Goal: Task Accomplishment & Management: Manage account settings

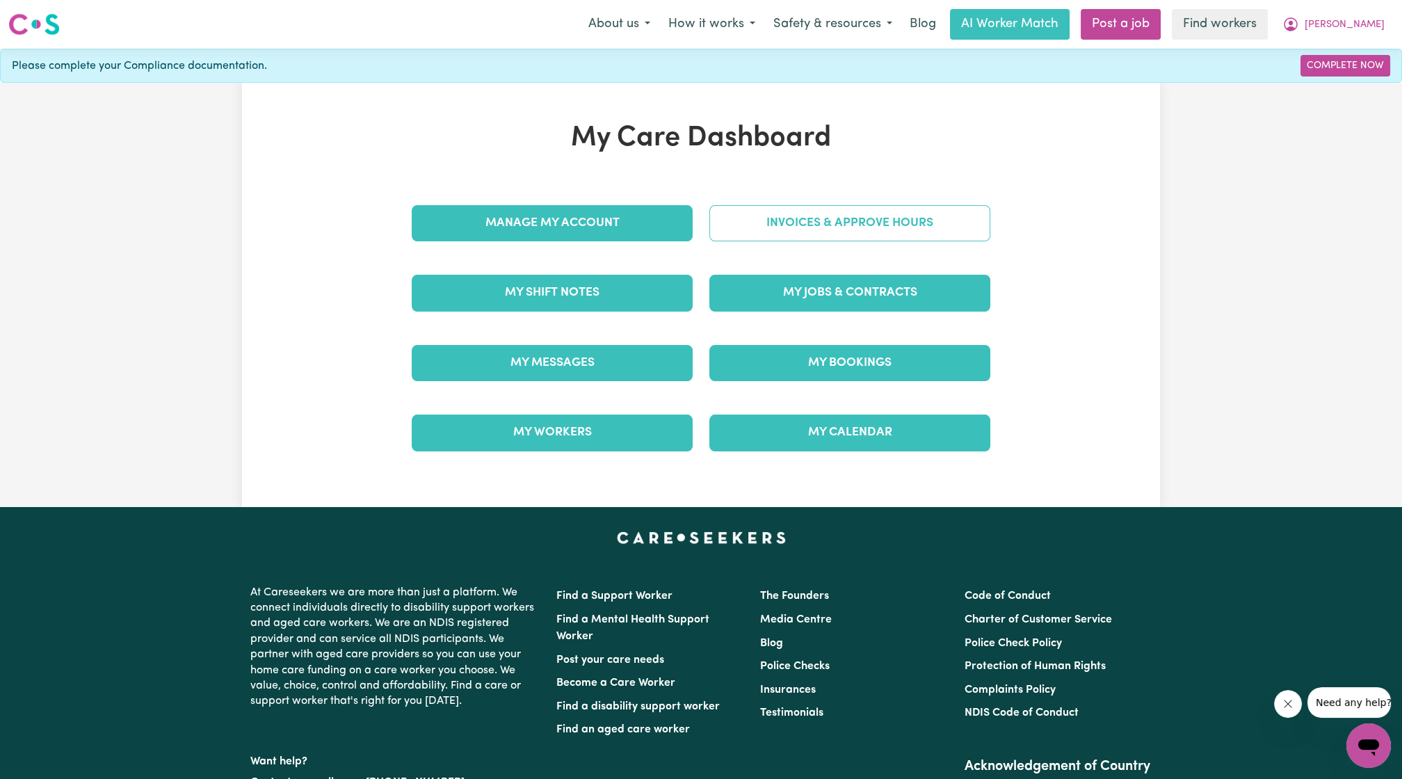
click at [845, 213] on link "Invoices & Approve Hours" at bounding box center [849, 223] width 281 height 36
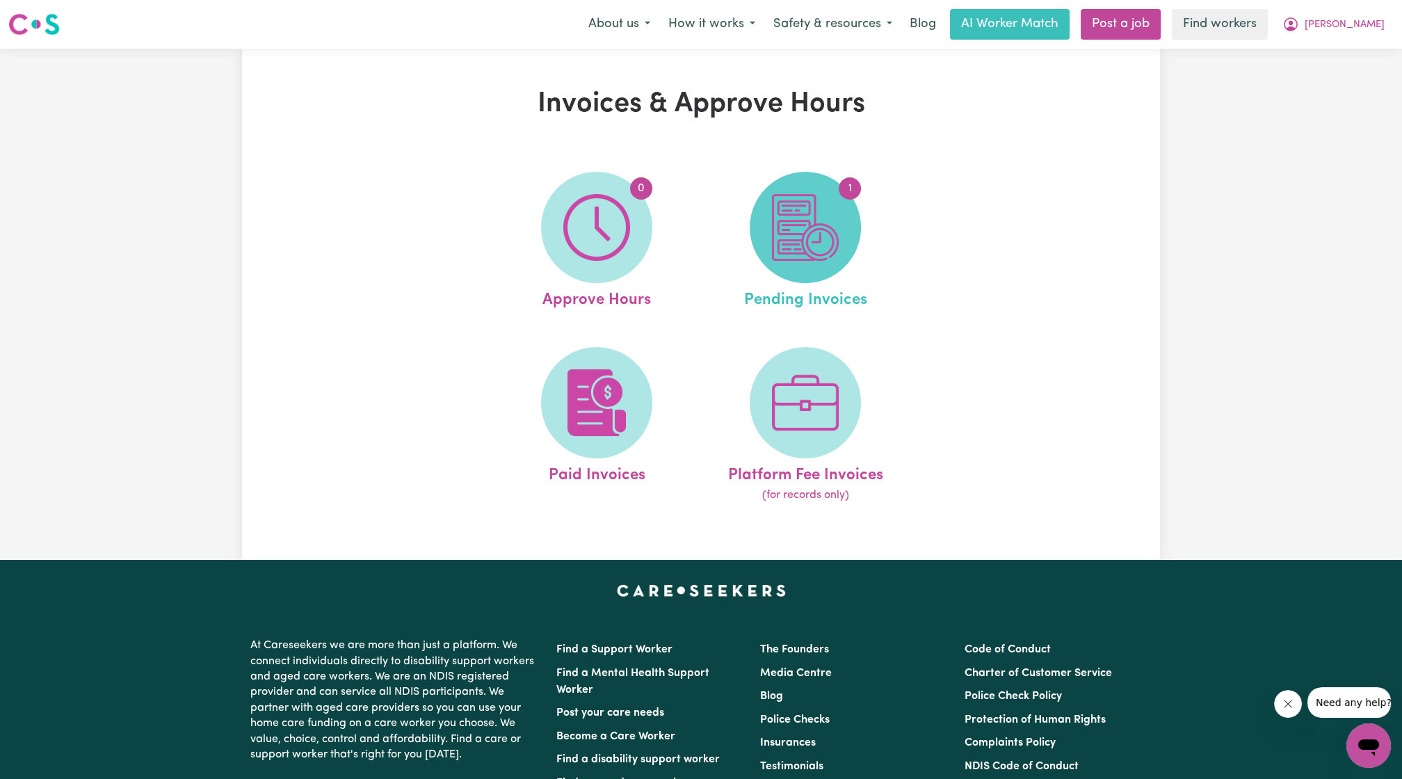
click at [787, 258] on img at bounding box center [805, 227] width 67 height 67
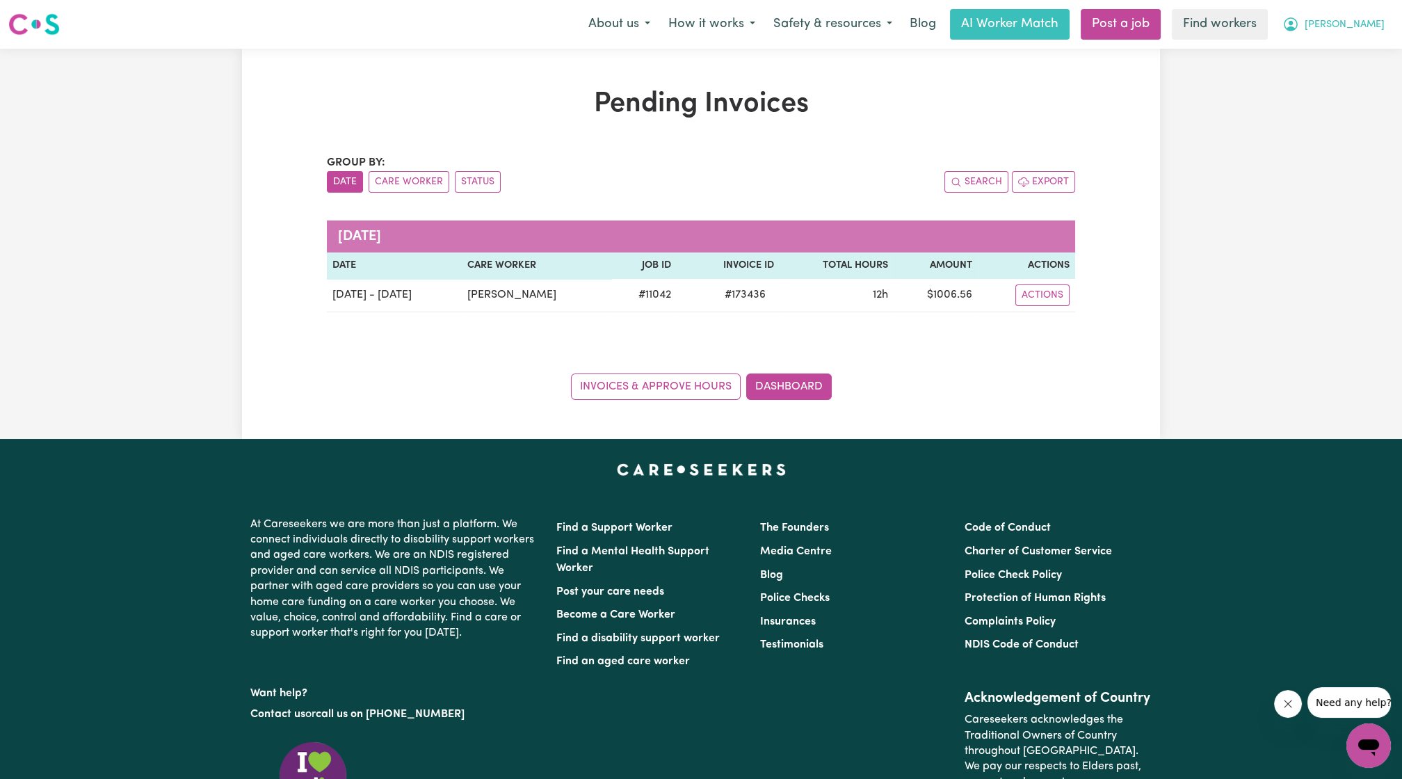
click at [1380, 29] on span "[PERSON_NAME]" at bounding box center [1345, 24] width 80 height 15
click at [1331, 53] on link "My Dashboard" at bounding box center [1338, 54] width 110 height 26
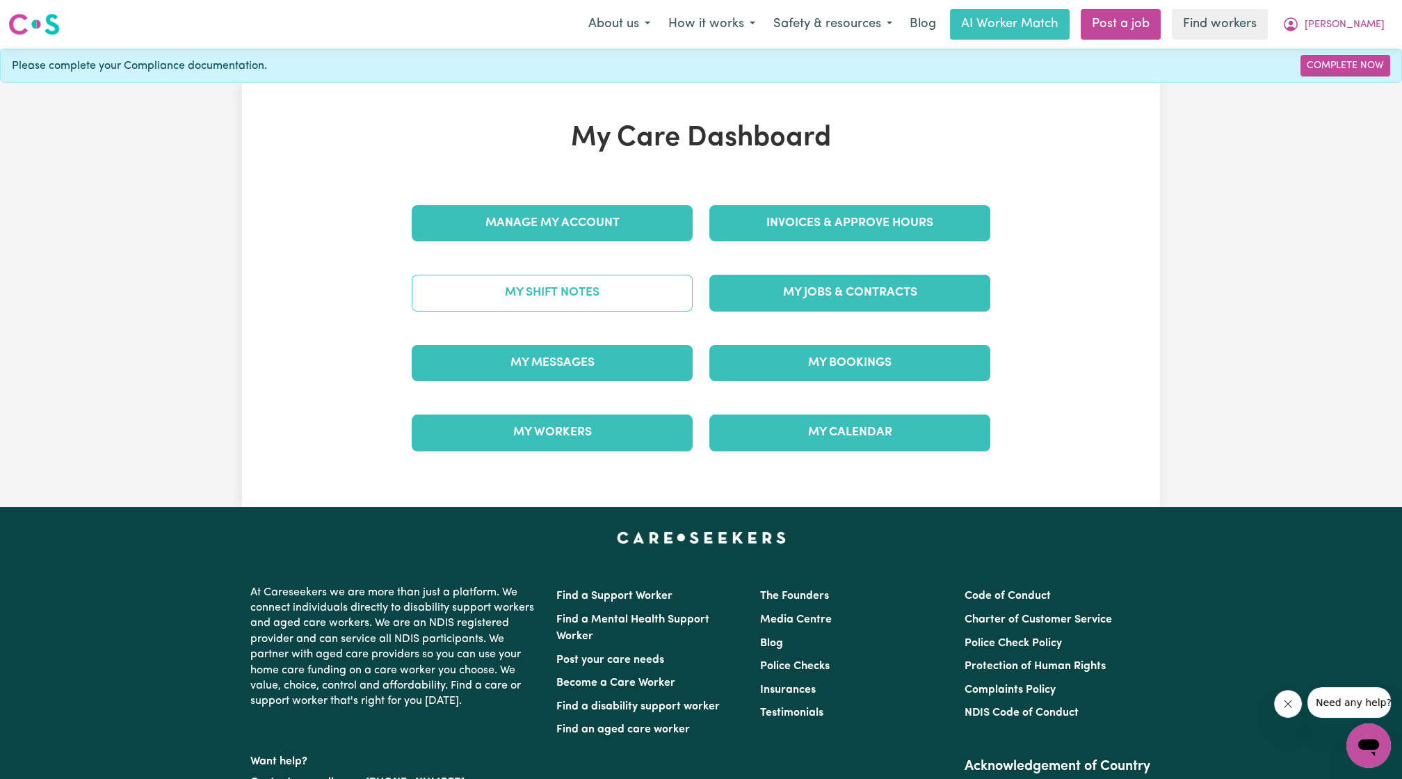
click at [654, 303] on link "My Shift Notes" at bounding box center [552, 293] width 281 height 36
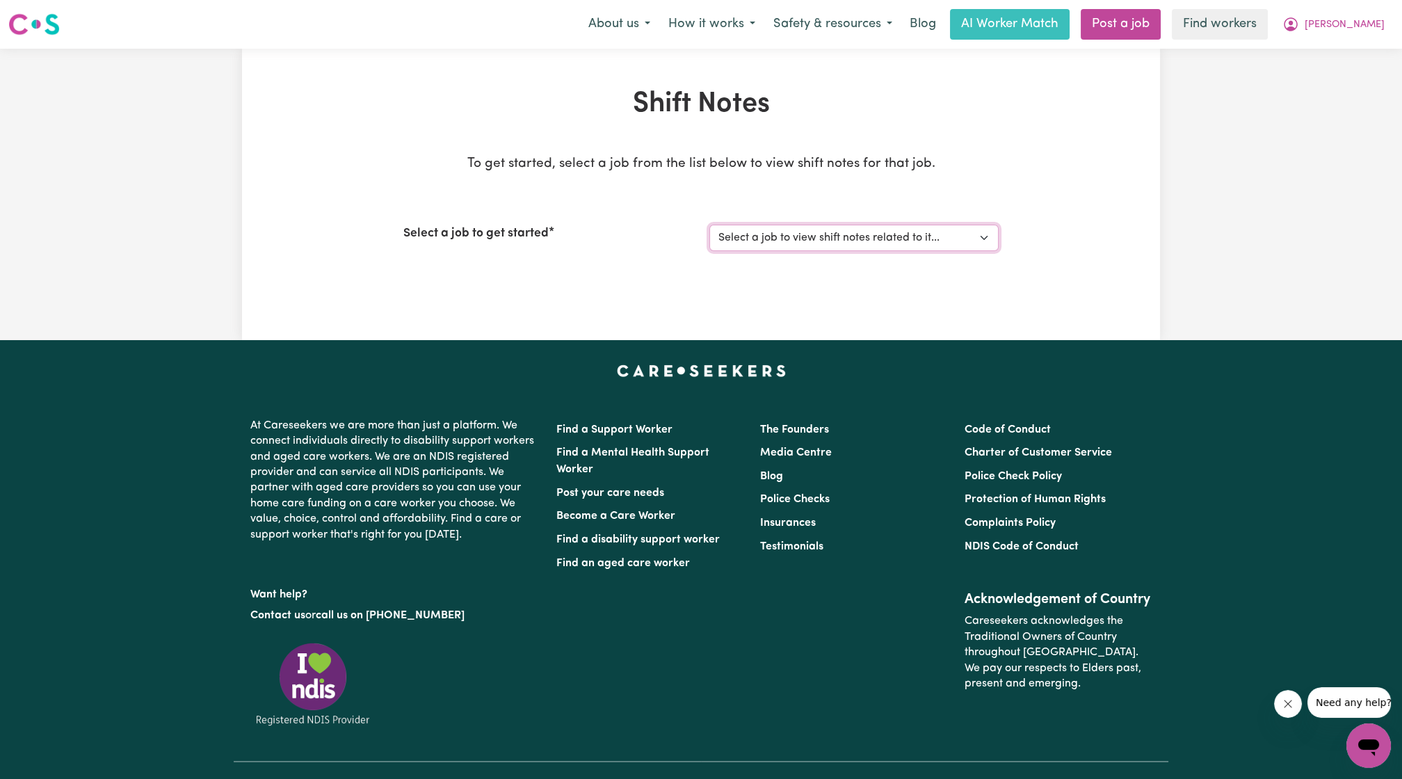
click at [855, 246] on select "Select a job to view shift notes related to it... Support Worker Needed To Cove…" at bounding box center [853, 238] width 289 height 26
select select "11042"
click at [709, 225] on select "Select a job to view shift notes related to it... Support Worker Needed To Cove…" at bounding box center [853, 238] width 289 height 26
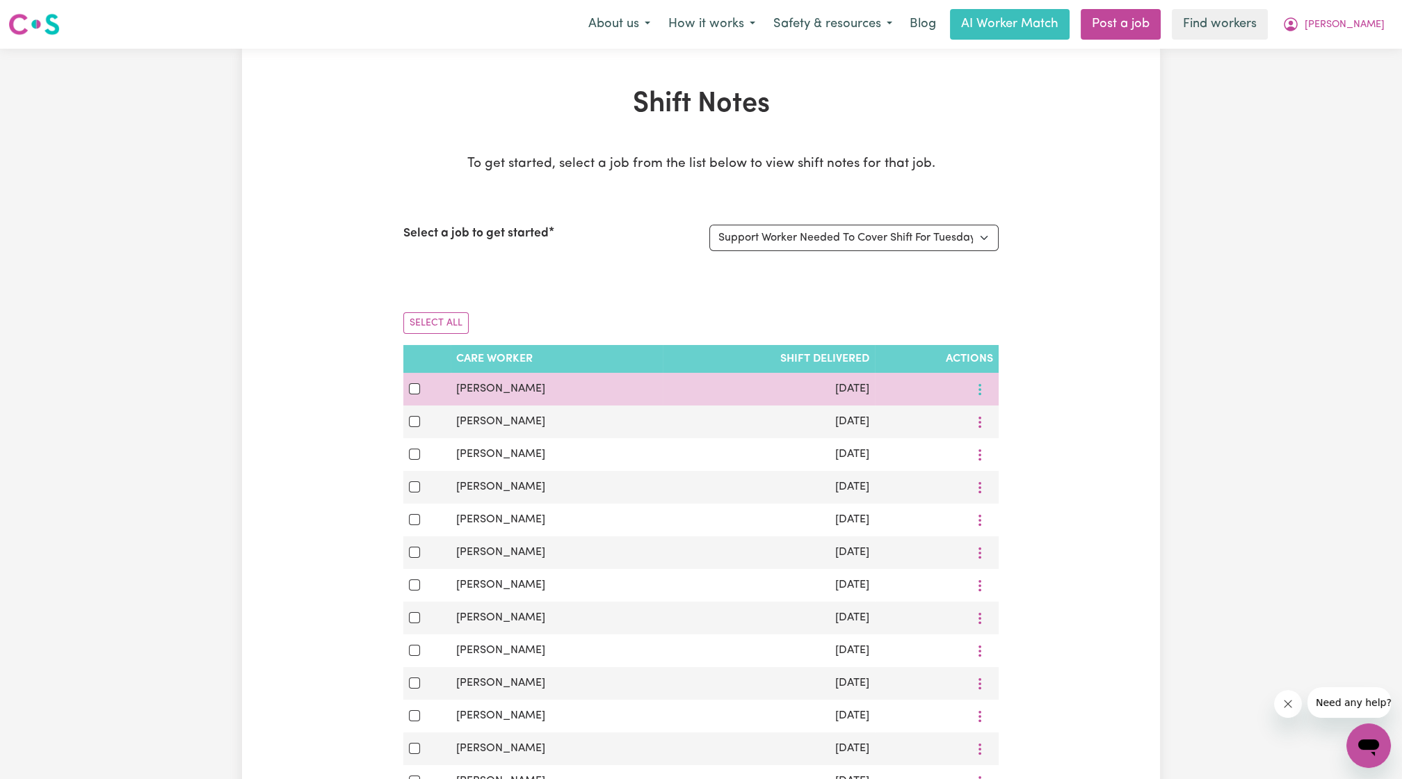
click at [983, 383] on icon "More options" at bounding box center [980, 390] width 14 height 14
click at [1002, 416] on span "View Shift Note" at bounding box center [1040, 421] width 76 height 11
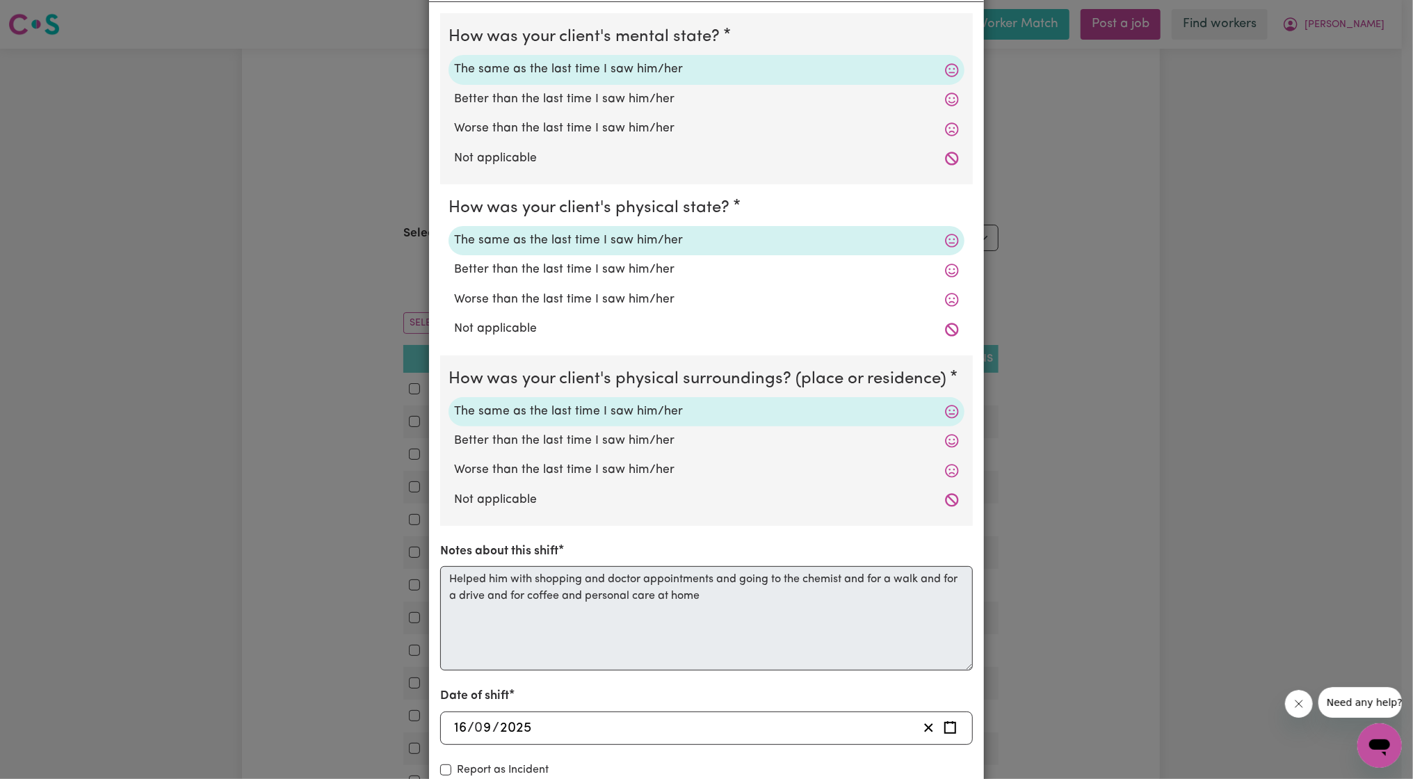
scroll to position [74, 0]
click at [1046, 392] on div "Shift Note ( [DATE] ) How was your client's mental state? The same as the last …" at bounding box center [706, 389] width 1413 height 779
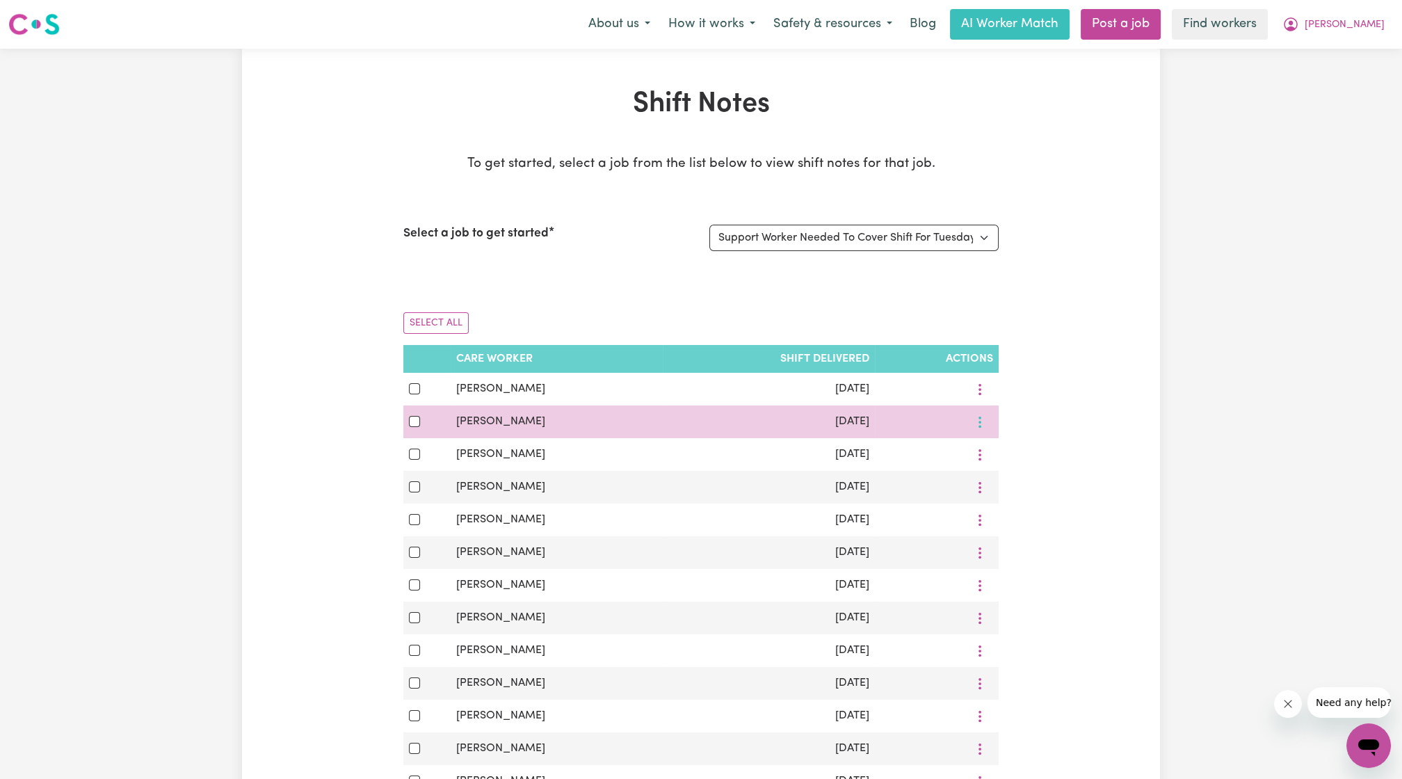
click at [973, 424] on icon "More options" at bounding box center [980, 422] width 14 height 14
click at [1007, 443] on link "View Shift Note" at bounding box center [1031, 454] width 115 height 28
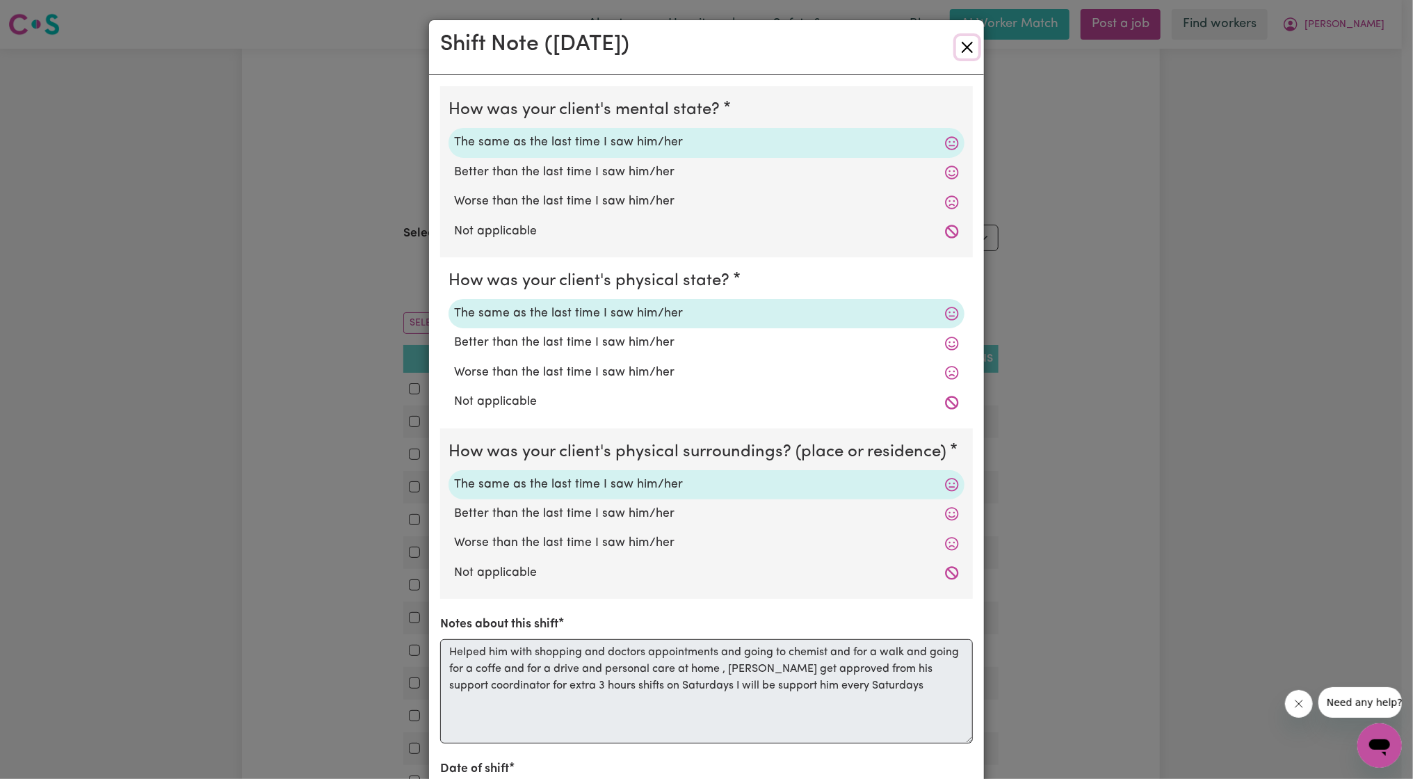
click at [956, 55] on button "Close" at bounding box center [967, 47] width 22 height 22
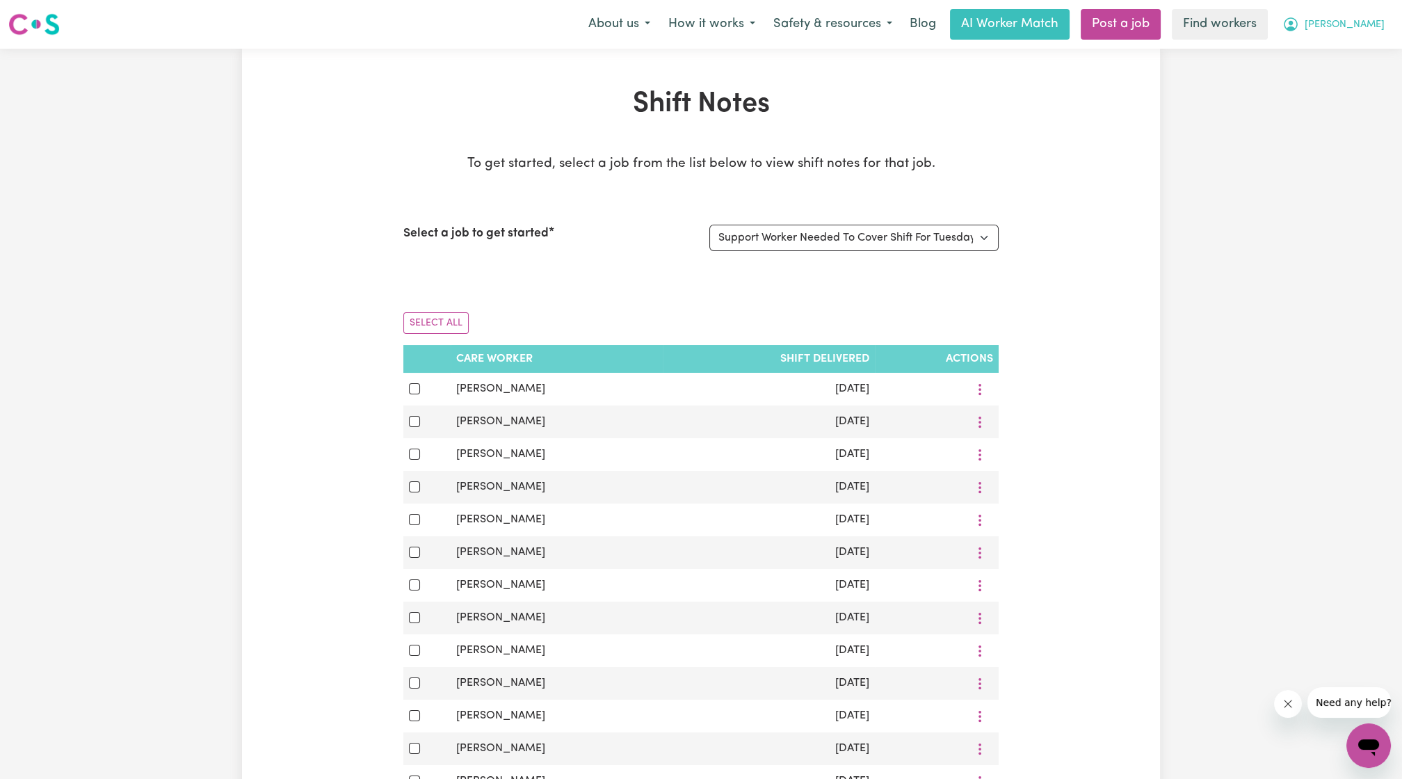
click at [1353, 29] on button "[PERSON_NAME]" at bounding box center [1333, 24] width 120 height 29
click at [1324, 79] on link "Logout" at bounding box center [1338, 80] width 110 height 26
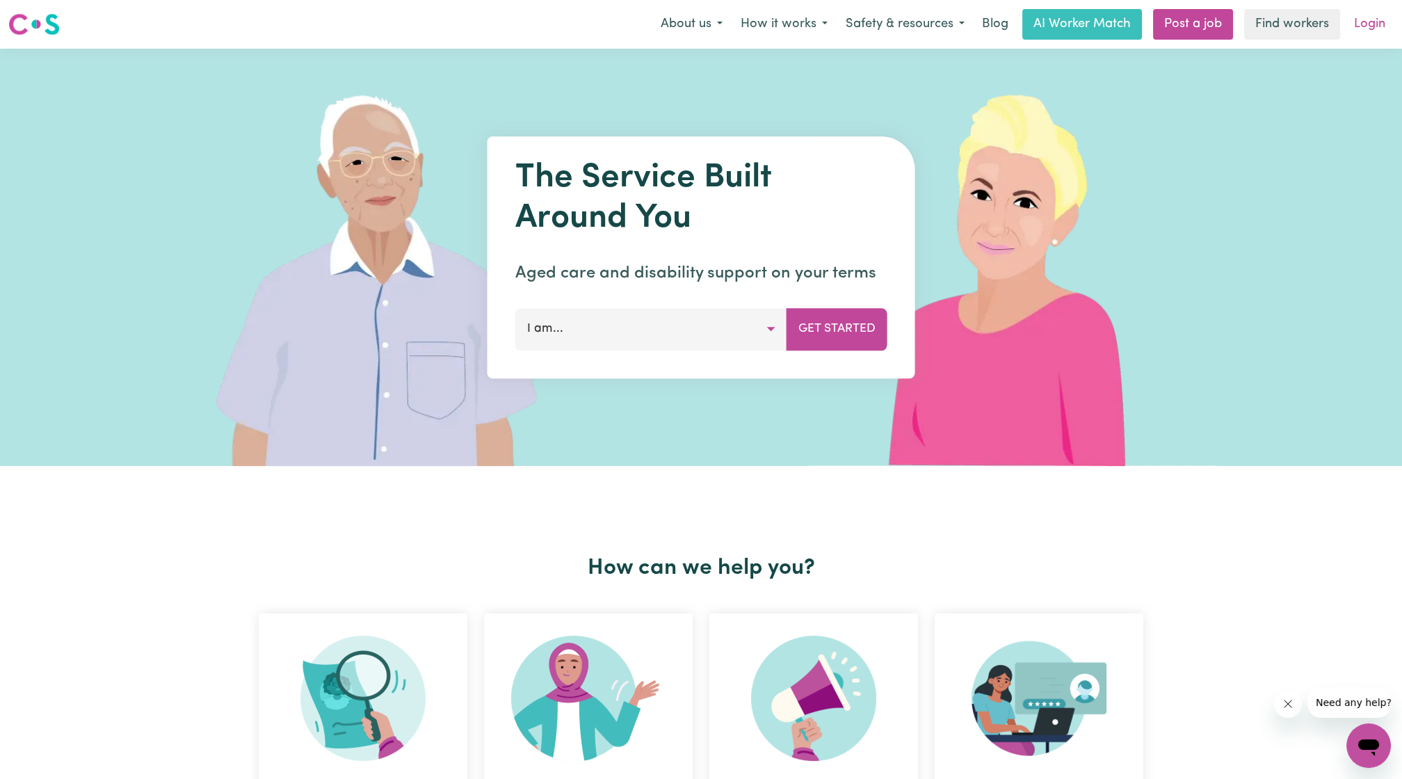
click at [1369, 19] on link "Login" at bounding box center [1370, 24] width 48 height 31
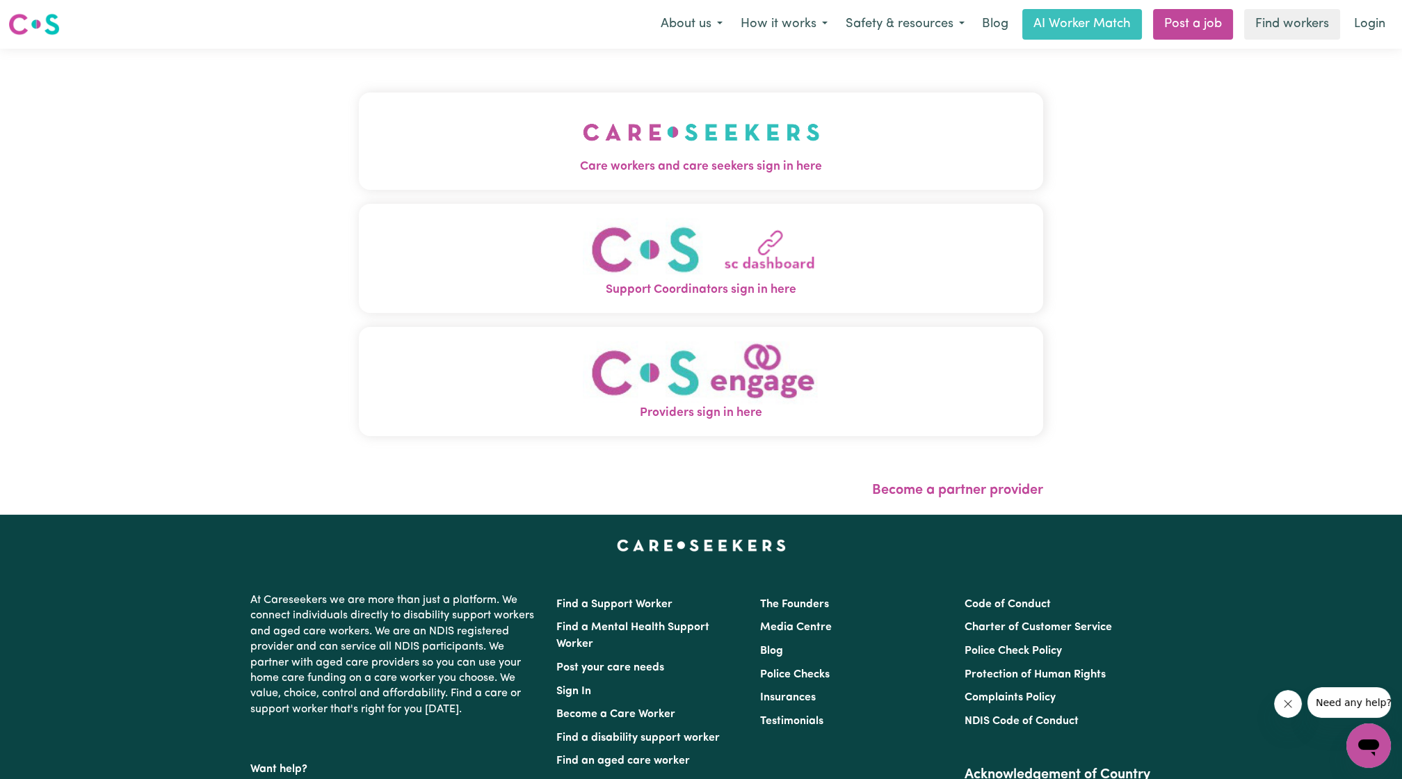
click at [704, 131] on img "Care workers and care seekers sign in here" at bounding box center [701, 131] width 237 height 51
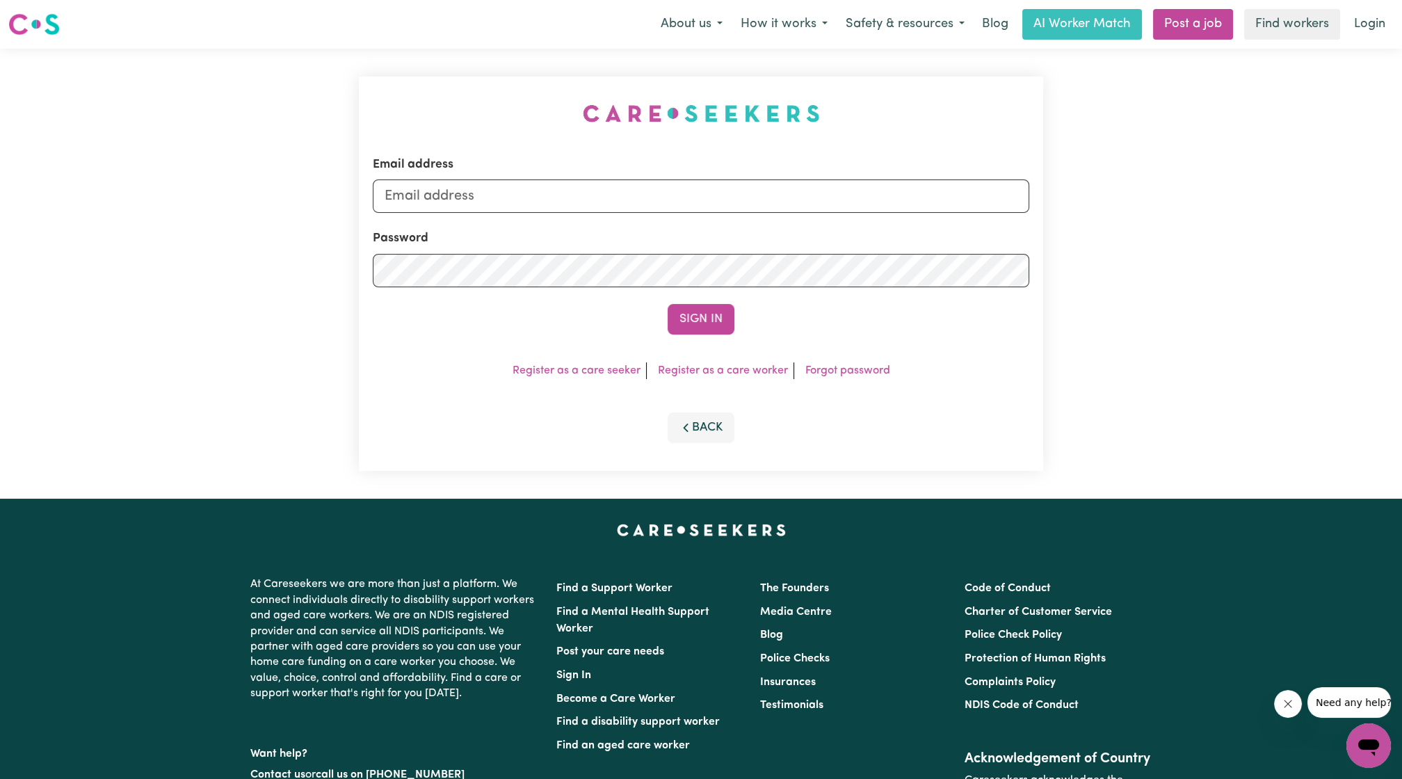
click at [713, 169] on div "Email address" at bounding box center [701, 184] width 657 height 57
click at [689, 184] on input "Email address" at bounding box center [701, 195] width 657 height 33
drag, startPoint x: 453, startPoint y: 189, endPoint x: 722, endPoint y: 243, distance: 273.8
click at [722, 243] on form "Email address [EMAIL_ADDRESS][PERSON_NAME][DOMAIN_NAME] Password Sign In" at bounding box center [701, 245] width 657 height 179
type input "[EMAIL_ADDRESS][DOMAIN_NAME]"
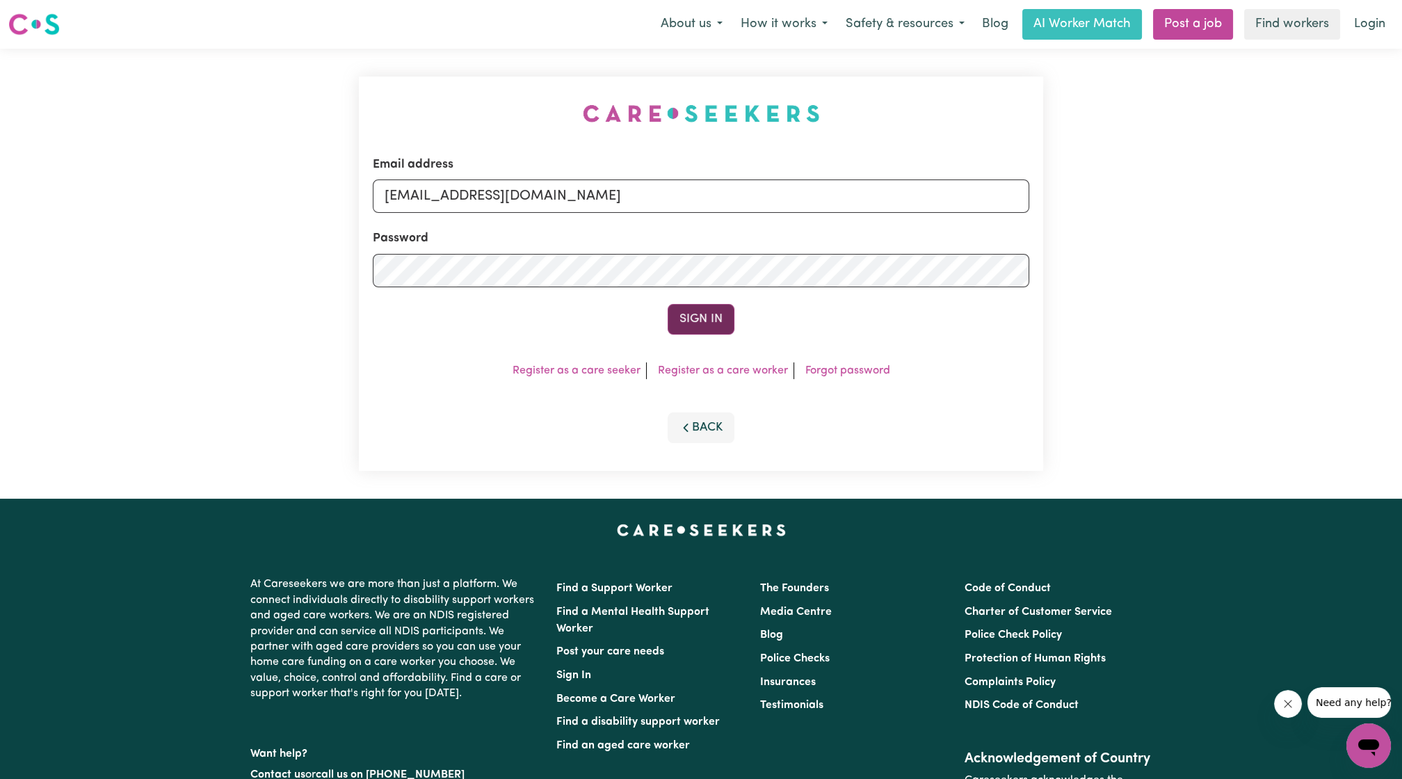
click at [709, 316] on button "Sign In" at bounding box center [701, 319] width 67 height 31
